Goal: Find specific page/section: Find specific page/section

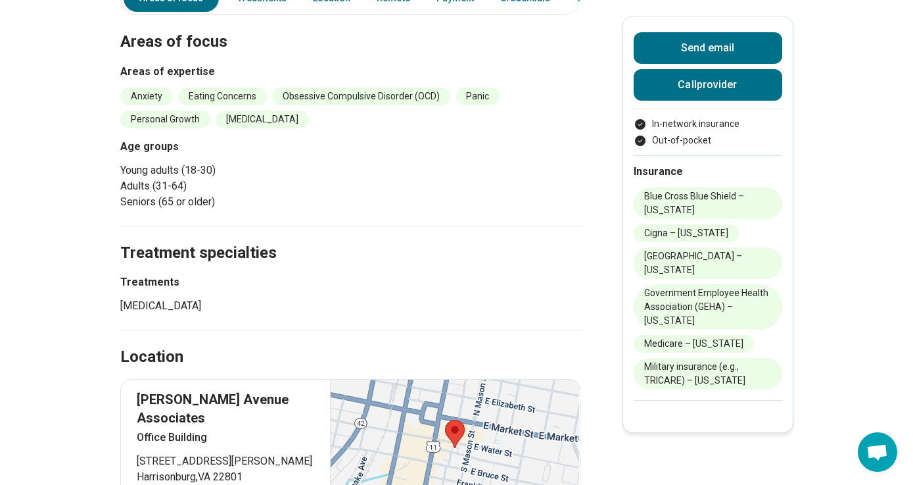
scroll to position [340, 0]
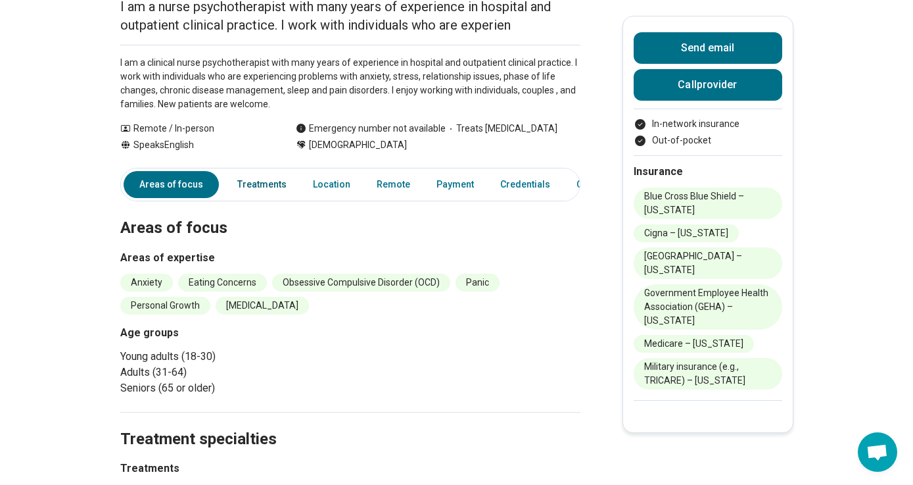
click at [270, 180] on link "Treatments" at bounding box center [261, 184] width 65 height 27
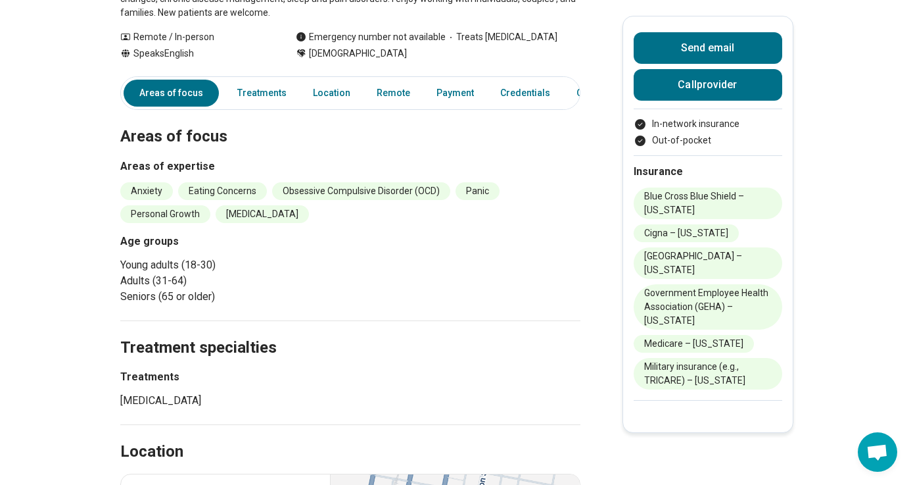
scroll to position [209, 0]
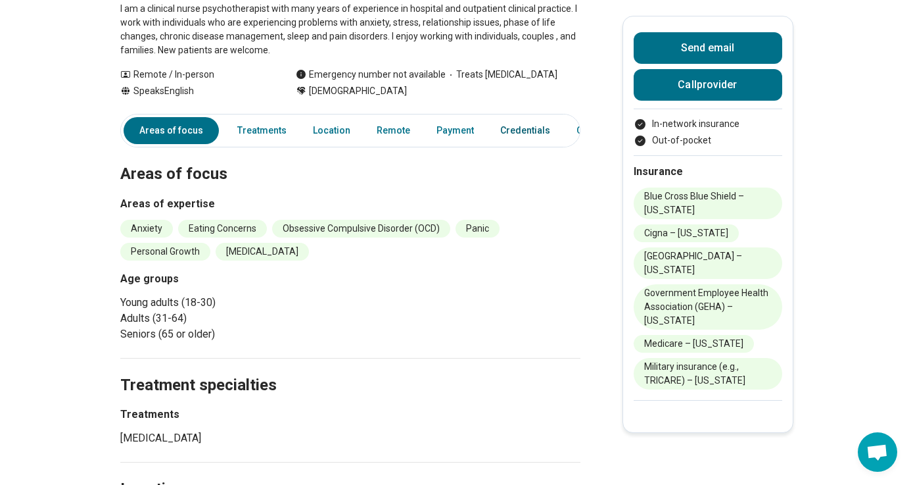
click at [511, 133] on link "Credentials" at bounding box center [526, 130] width 66 height 27
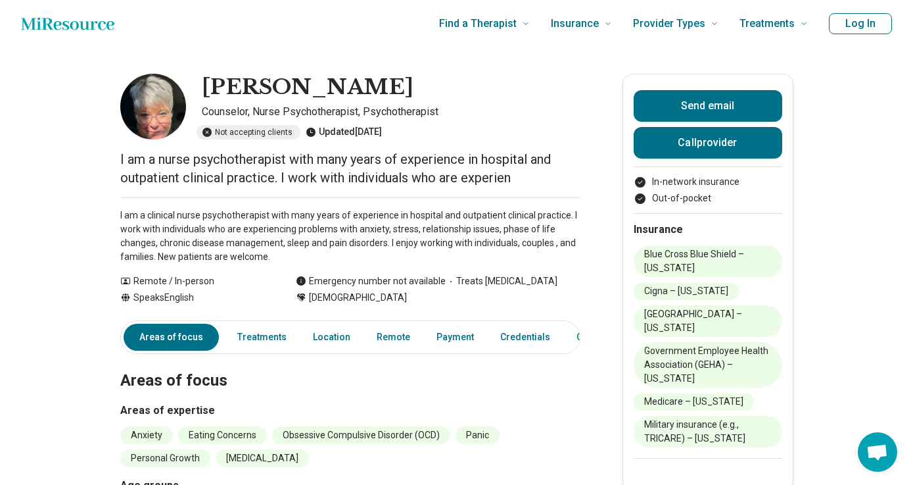
scroll to position [0, 0]
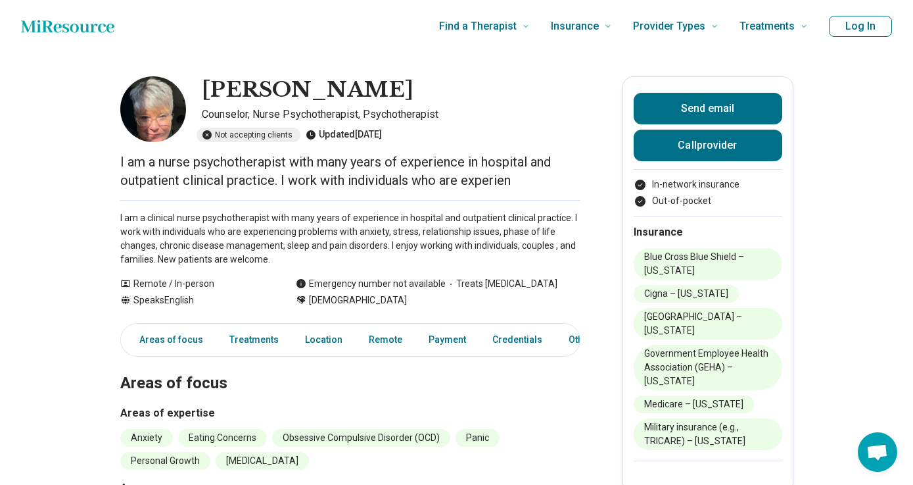
click at [333, 137] on div "Updated [DATE]" at bounding box center [344, 135] width 76 height 14
click at [284, 137] on div "Not accepting clients" at bounding box center [249, 135] width 104 height 14
click at [259, 132] on div "Not accepting clients" at bounding box center [249, 135] width 104 height 14
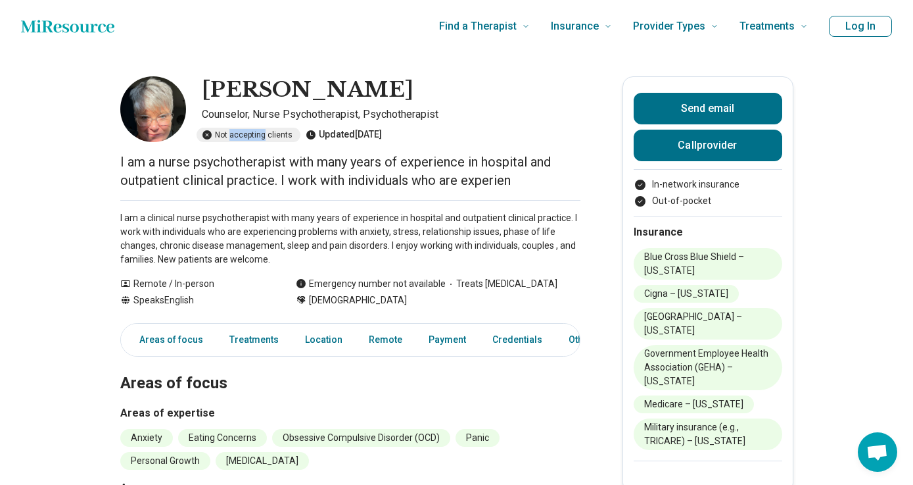
click at [259, 132] on div "Not accepting clients" at bounding box center [249, 135] width 104 height 14
click at [288, 202] on div "I am a clinical nurse psychotherapist with many years of experience in hospital…" at bounding box center [350, 233] width 460 height 66
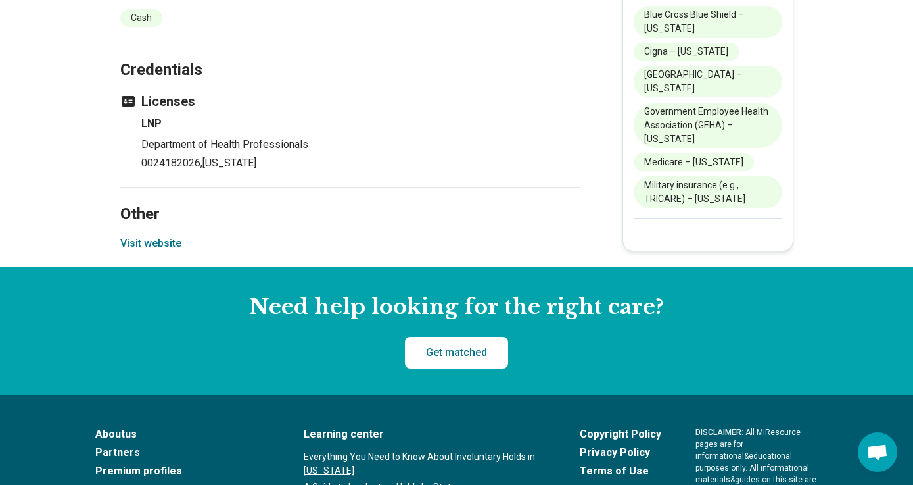
scroll to position [1106, 0]
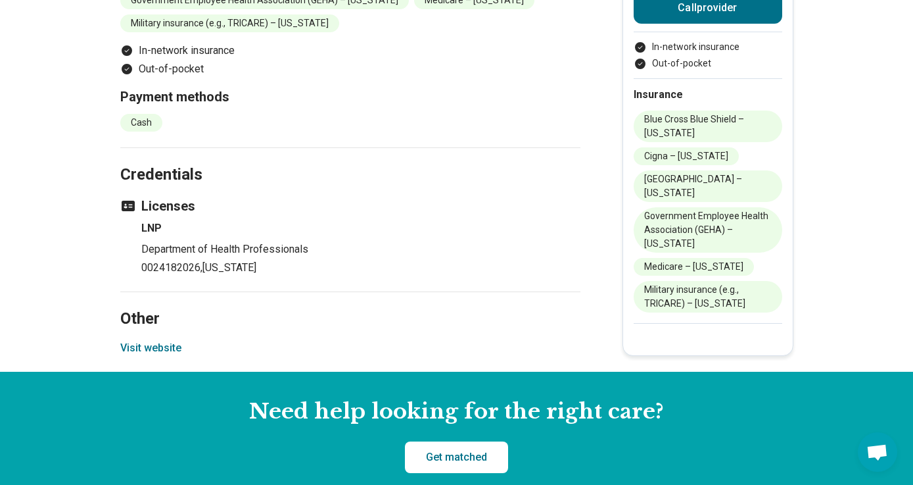
click at [153, 340] on button "Visit website" at bounding box center [150, 348] width 61 height 16
